Goal: Task Accomplishment & Management: Manage account settings

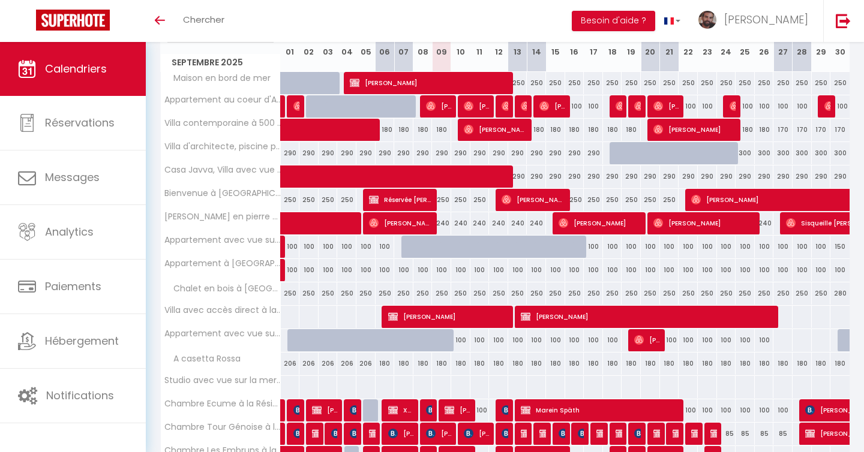
scroll to position [176, 0]
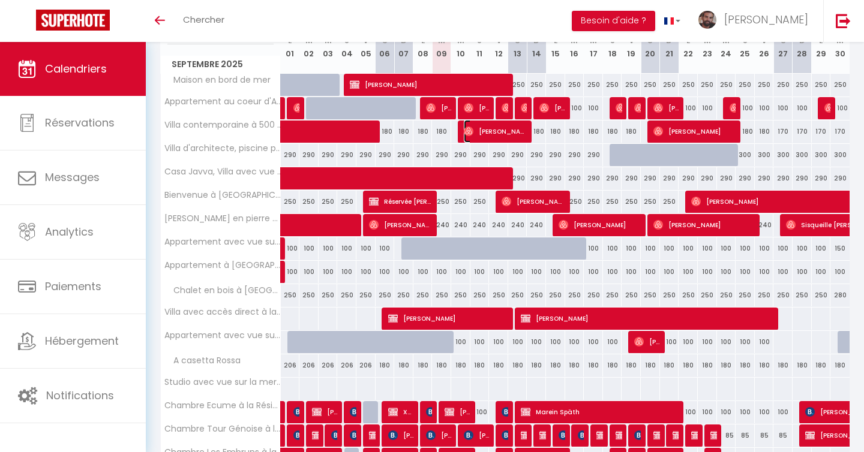
click at [511, 130] on span "[PERSON_NAME]" at bounding box center [496, 131] width 64 height 23
select select "OK"
select select "0"
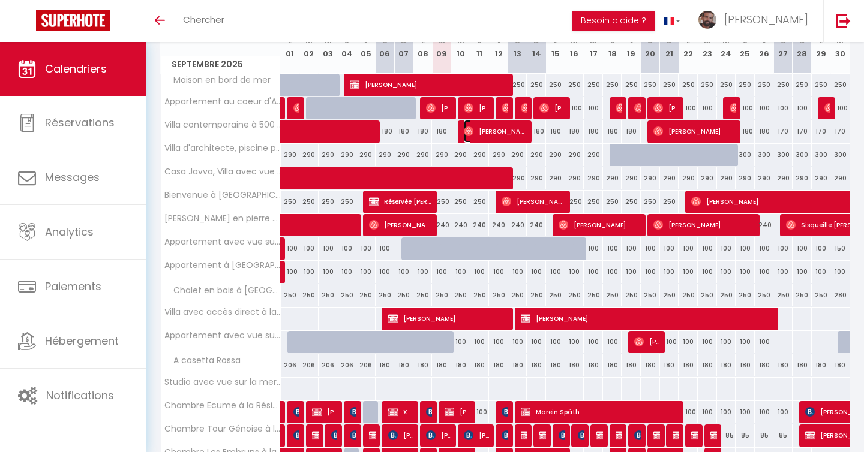
select select "1"
select select
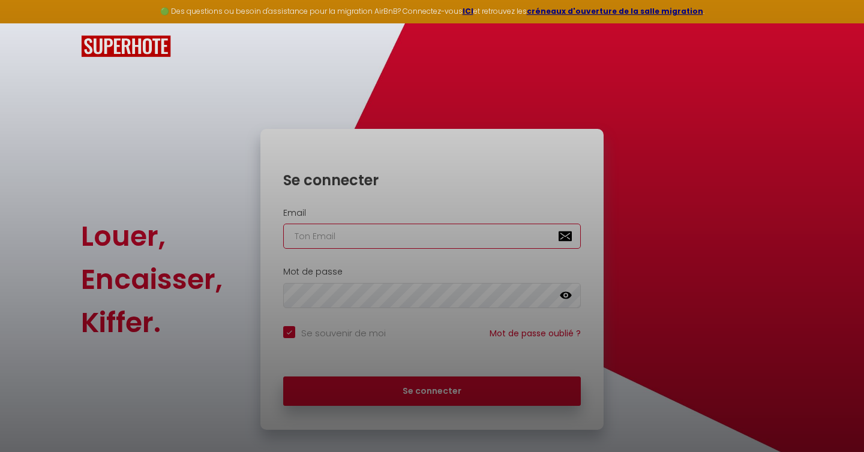
type input "[EMAIL_ADDRESS][DOMAIN_NAME]"
checkbox input "true"
click at [481, 392] on div at bounding box center [432, 226] width 864 height 452
click at [370, 398] on div at bounding box center [432, 226] width 864 height 452
click at [370, 396] on div at bounding box center [432, 226] width 864 height 452
